Goal: Information Seeking & Learning: Learn about a topic

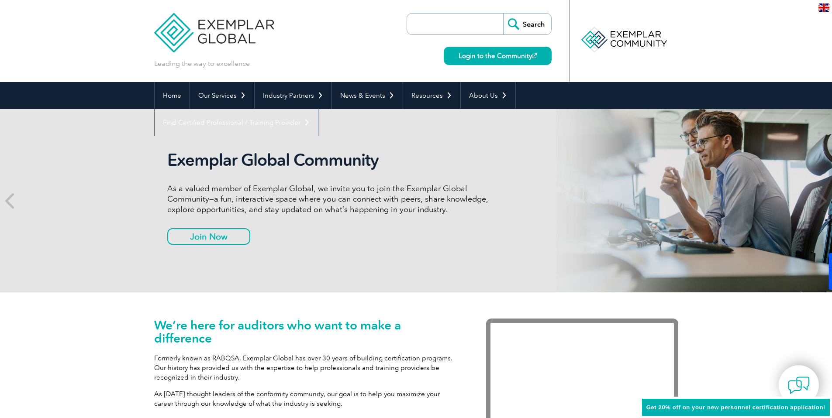
click at [481, 24] on input "search" at bounding box center [457, 24] width 92 height 21
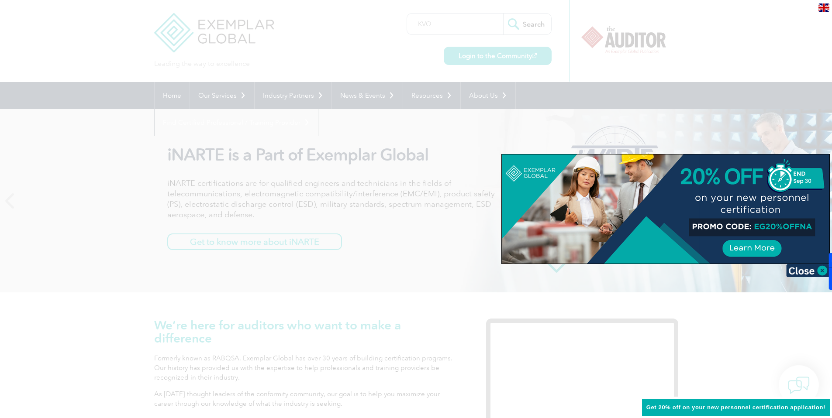
click at [462, 27] on div at bounding box center [416, 209] width 832 height 418
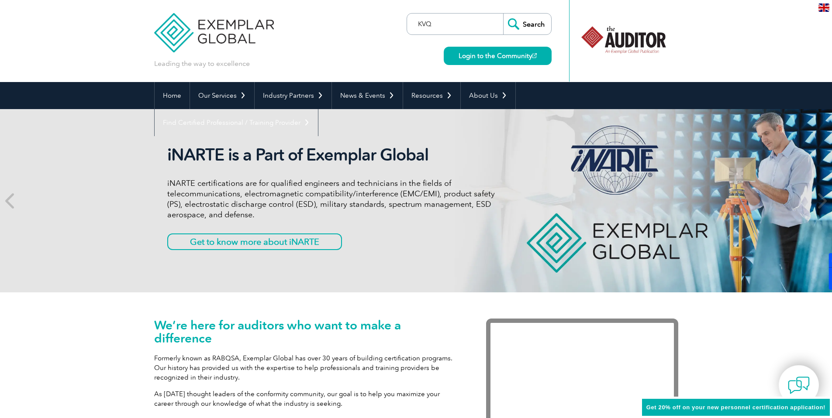
click at [462, 27] on input "KVQ" at bounding box center [457, 24] width 92 height 21
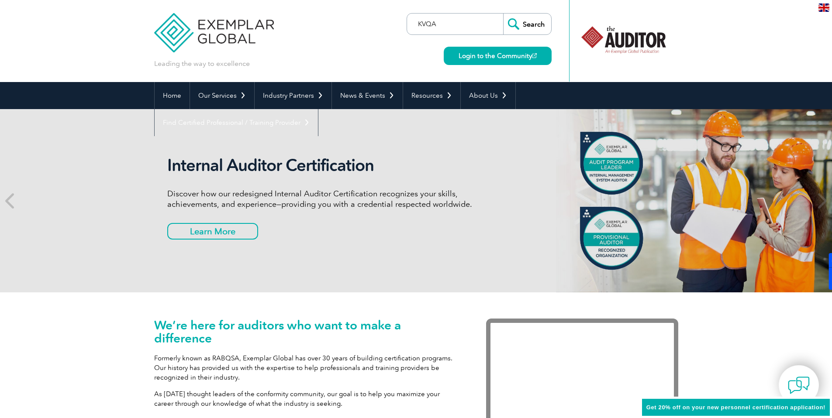
type input "KVQA"
click at [510, 26] on input "Search" at bounding box center [527, 24] width 48 height 21
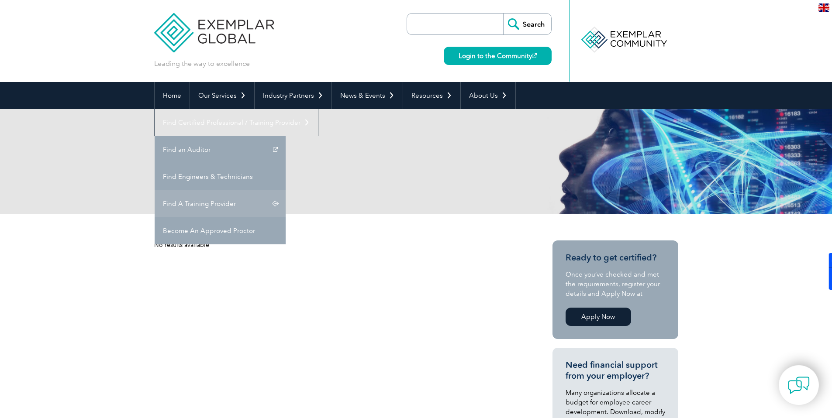
click at [285, 190] on link "Find A Training Provider" at bounding box center [220, 203] width 131 height 27
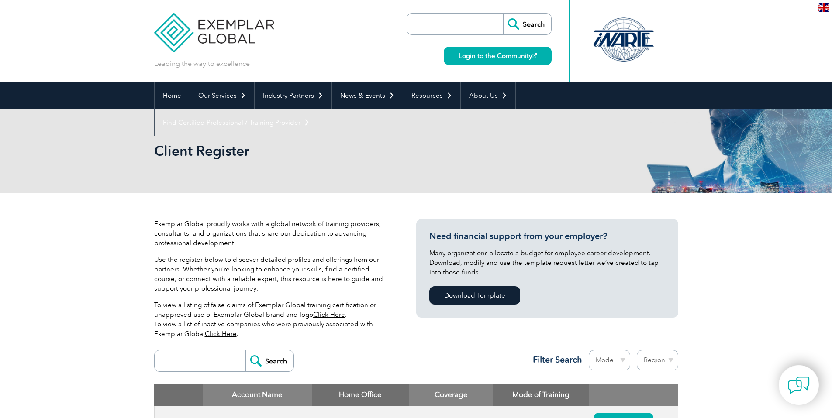
click at [220, 362] on input "search" at bounding box center [202, 361] width 86 height 21
type input "kvqa"
click at [268, 365] on input "Search" at bounding box center [269, 361] width 48 height 21
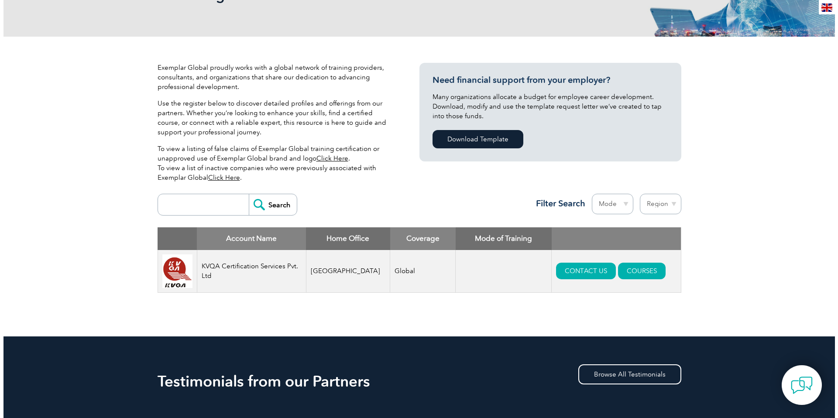
scroll to position [223, 0]
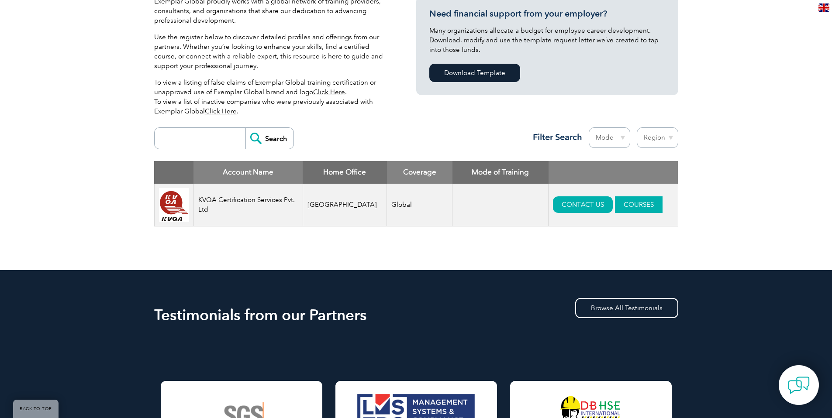
click at [629, 202] on link "COURSES" at bounding box center [639, 204] width 48 height 17
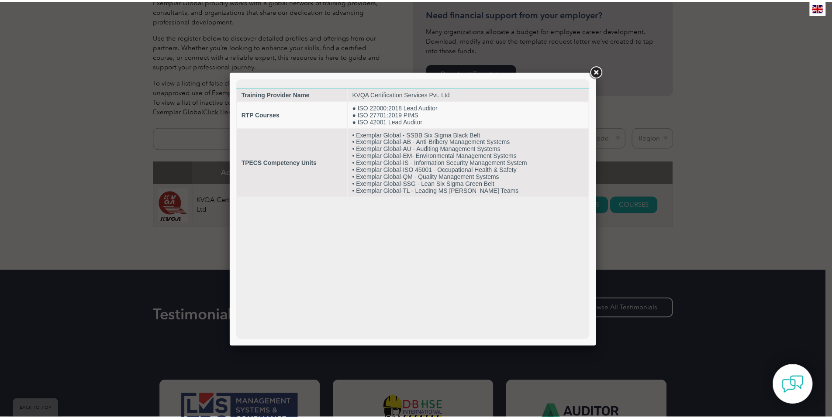
scroll to position [0, 0]
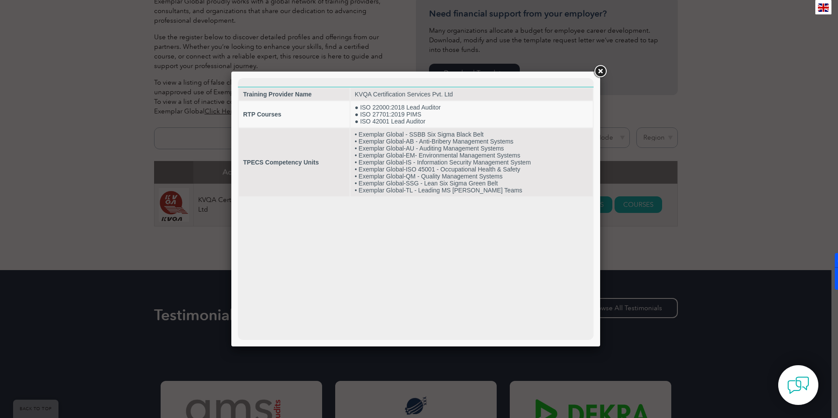
click at [604, 73] on link at bounding box center [600, 72] width 16 height 16
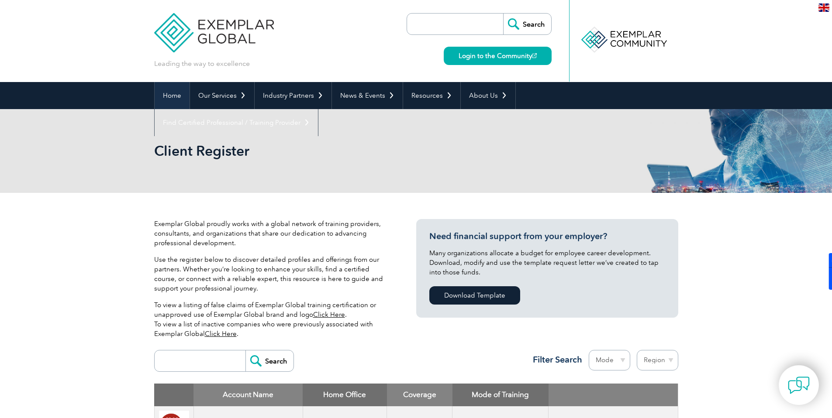
click at [163, 95] on link "Home" at bounding box center [172, 95] width 35 height 27
